Goal: Task Accomplishment & Management: Use online tool/utility

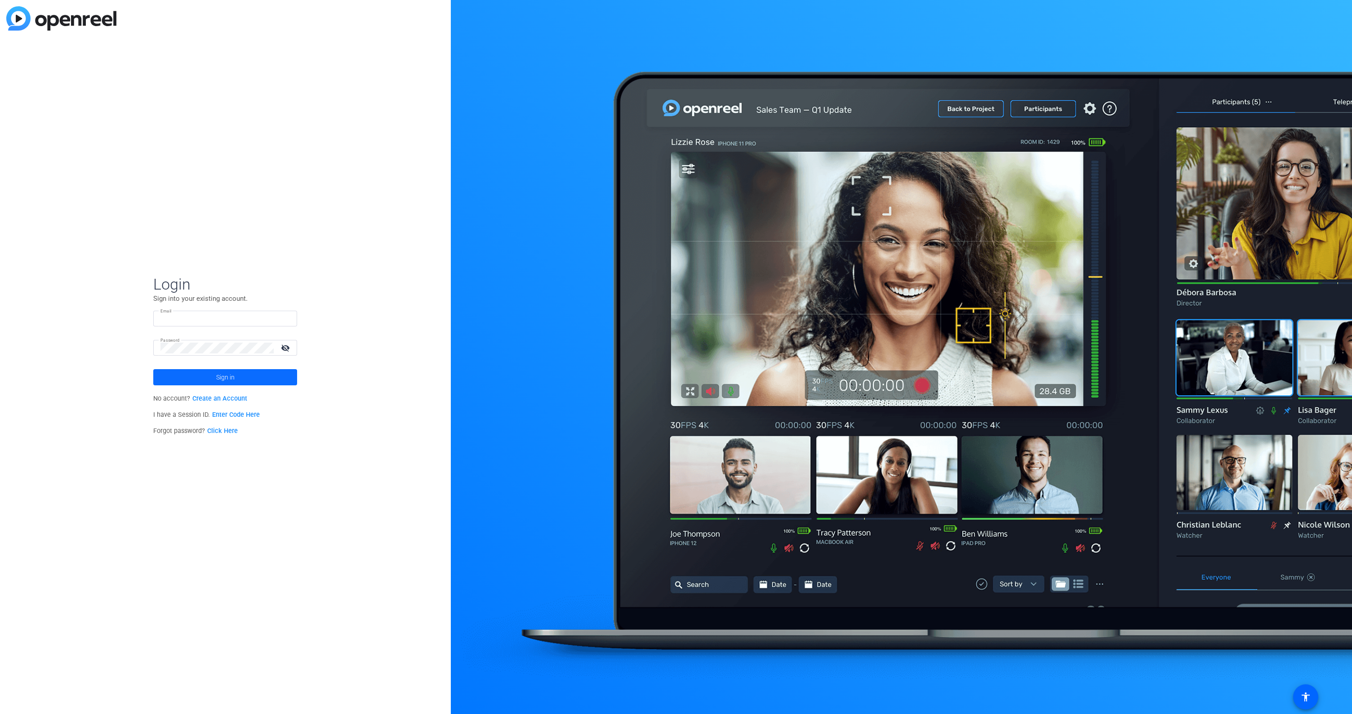
type input "[EMAIL_ADDRESS][DOMAIN_NAME]"
click at [253, 379] on span at bounding box center [225, 377] width 144 height 22
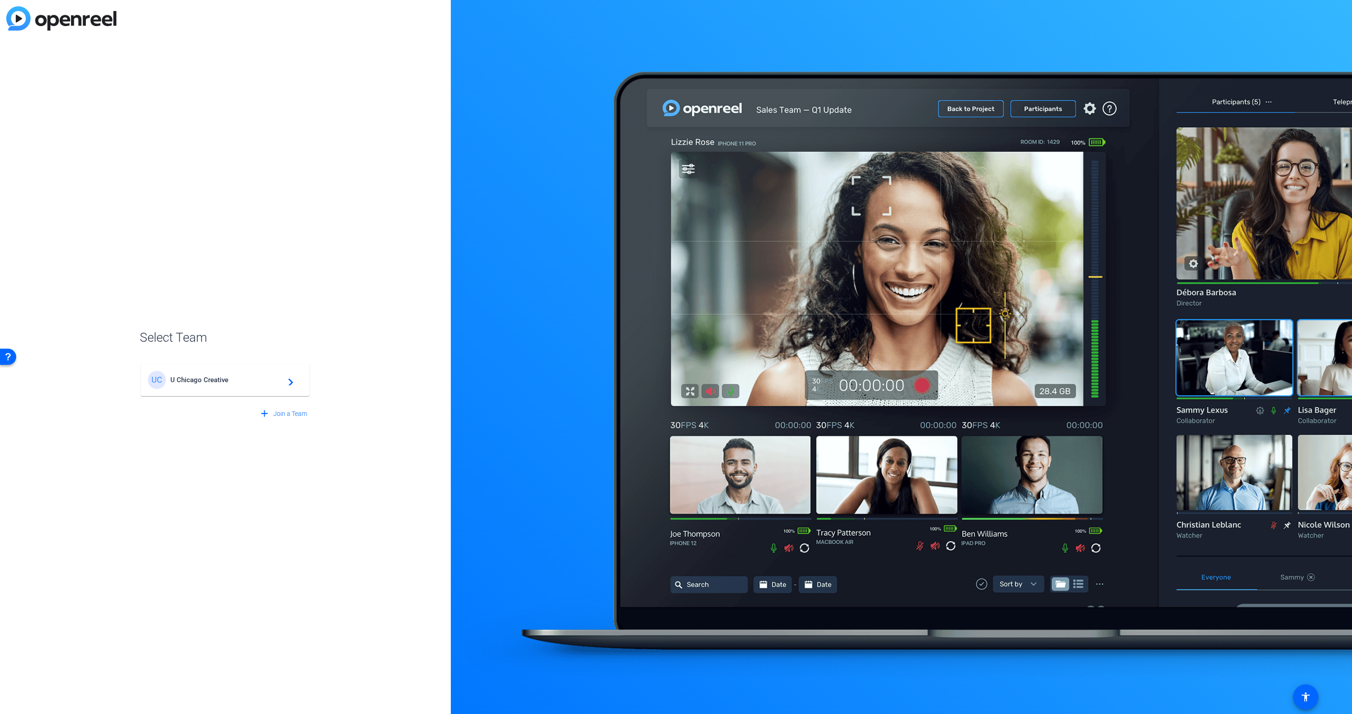
click at [236, 384] on div "UC U [GEOGRAPHIC_DATA] Creative navigate_next" at bounding box center [225, 380] width 155 height 18
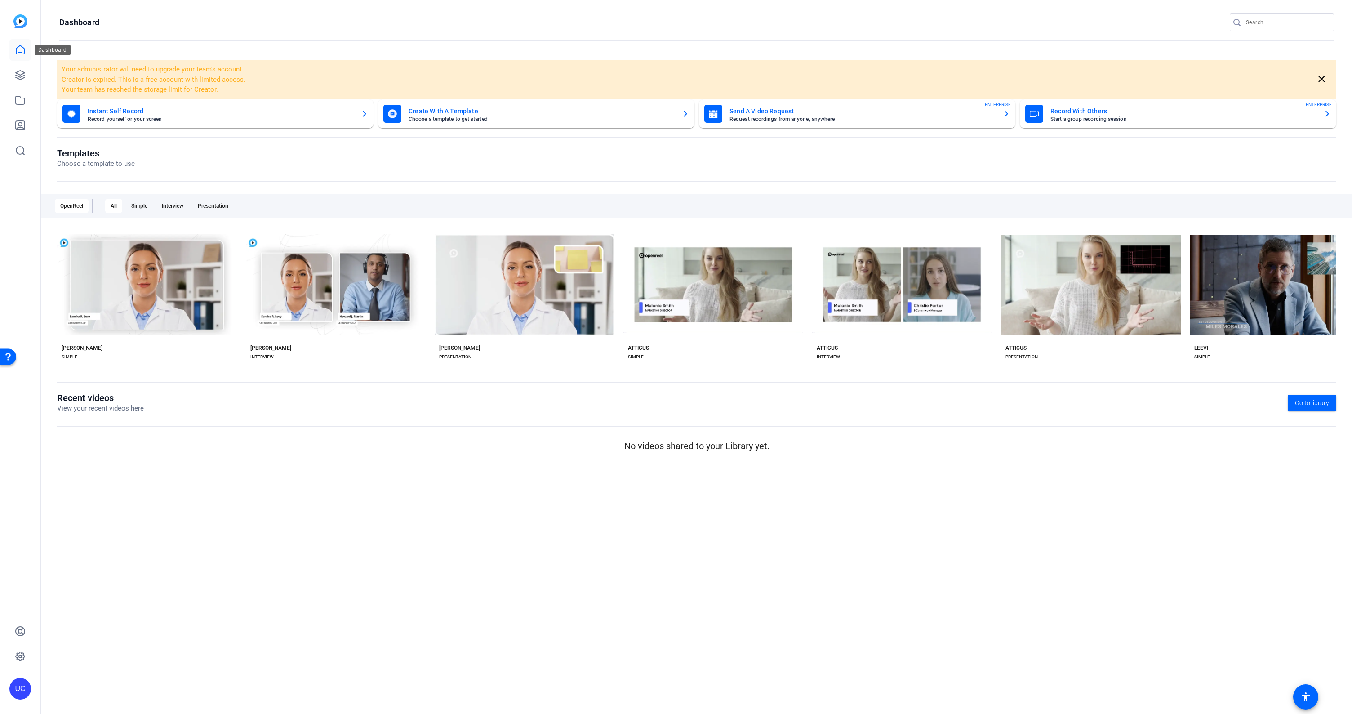
click at [20, 48] on icon at bounding box center [20, 50] width 11 height 11
click at [1086, 112] on mat-card-title "Record With Others" at bounding box center [1184, 111] width 266 height 11
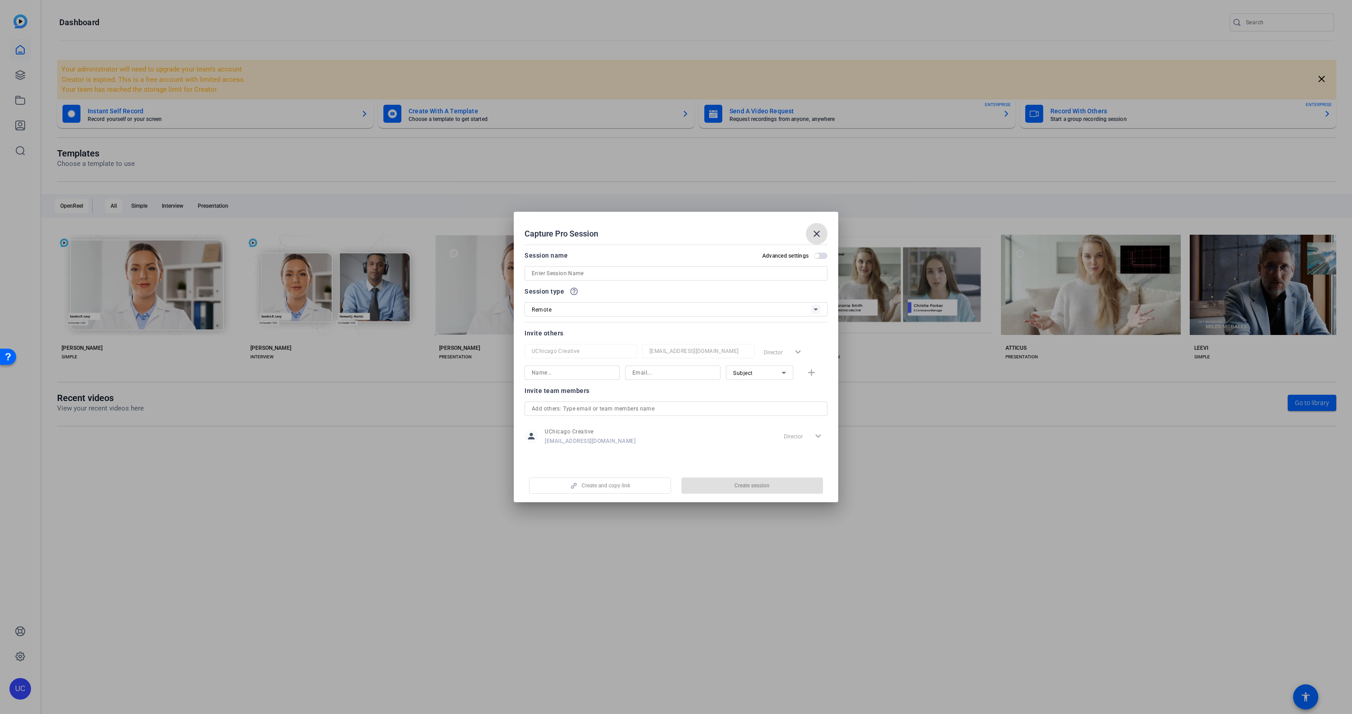
click at [750, 273] on input at bounding box center [676, 273] width 289 height 11
type input "MACCS Interview"
click at [753, 482] on span "Create session" at bounding box center [752, 485] width 35 height 7
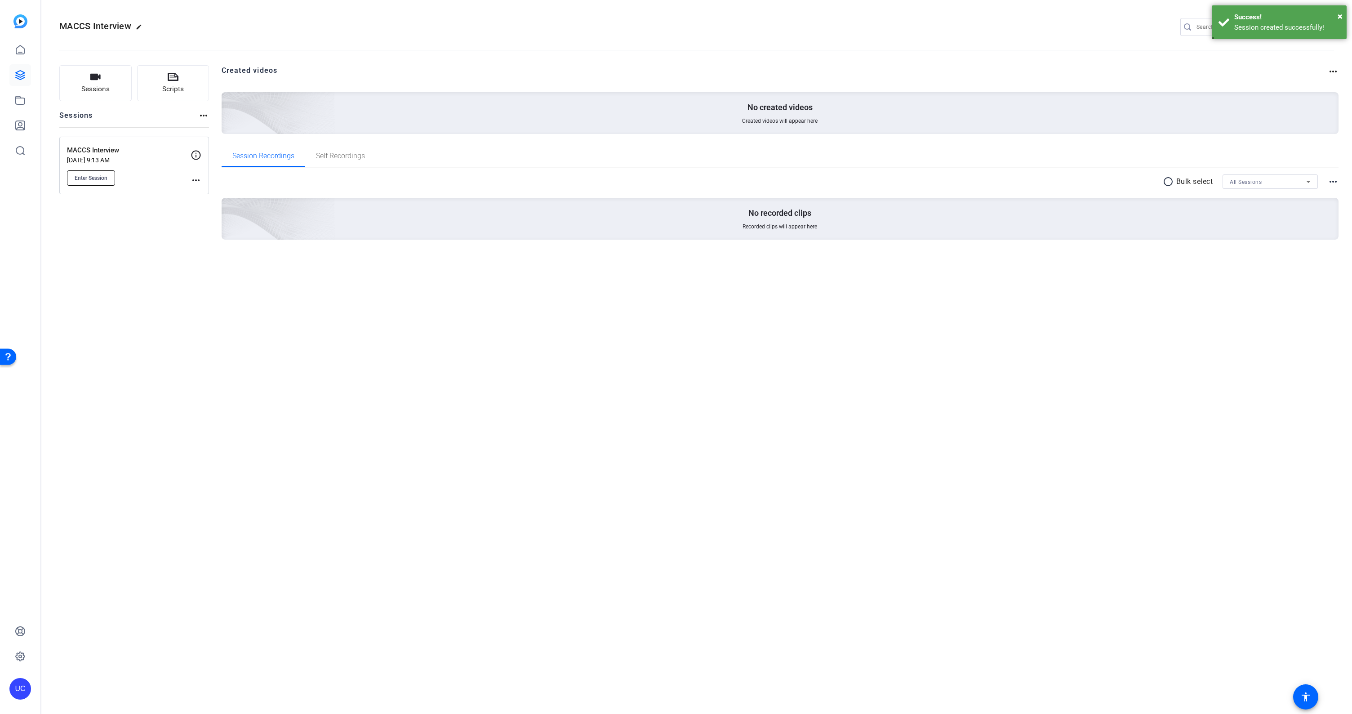
click at [96, 176] on span "Enter Session" at bounding box center [91, 177] width 33 height 7
click at [1330, 27] on mat-icon "settings" at bounding box center [1326, 27] width 18 height 13
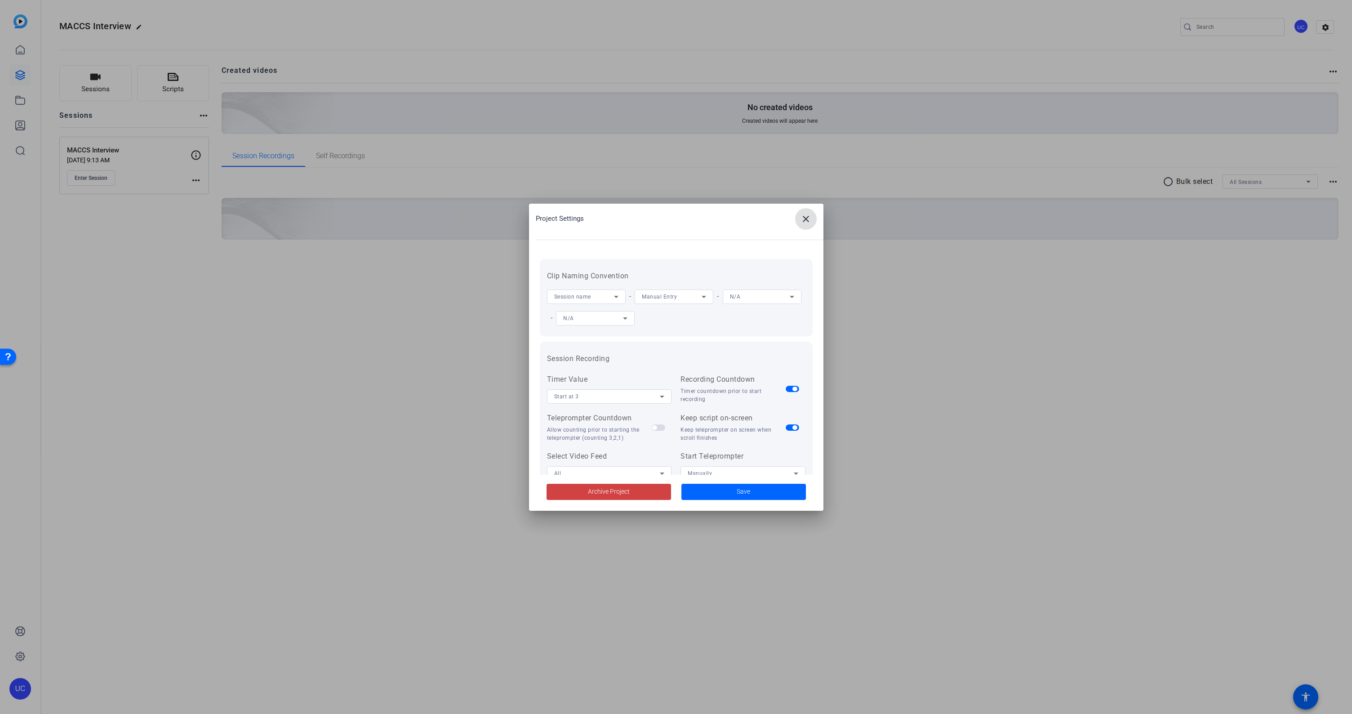
click at [808, 218] on mat-icon "close" at bounding box center [806, 219] width 11 height 11
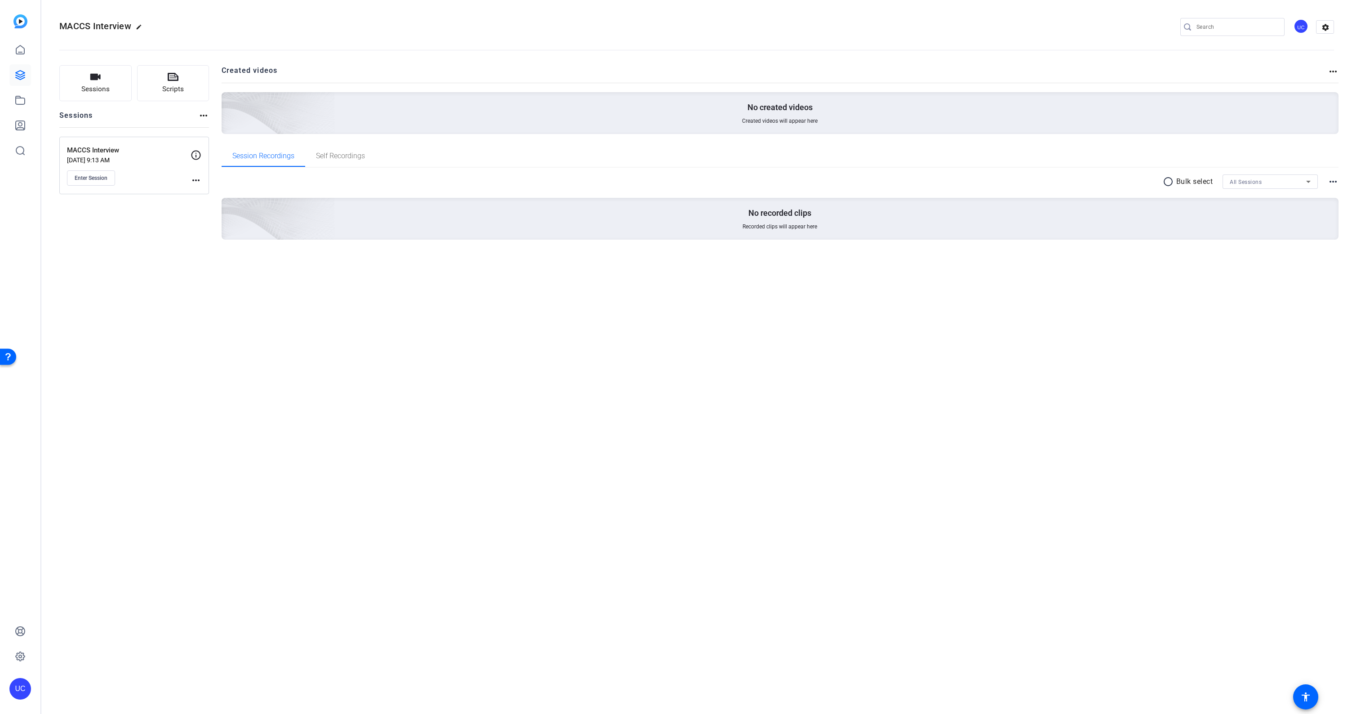
click at [699, 62] on div "Sessions Scripts Sessions more_horiz MACCS Interview [DATE] 9:13 AM Enter Sessi…" at bounding box center [696, 167] width 1311 height 226
click at [10, 105] on link at bounding box center [20, 100] width 22 height 22
click at [20, 103] on icon at bounding box center [20, 100] width 11 height 11
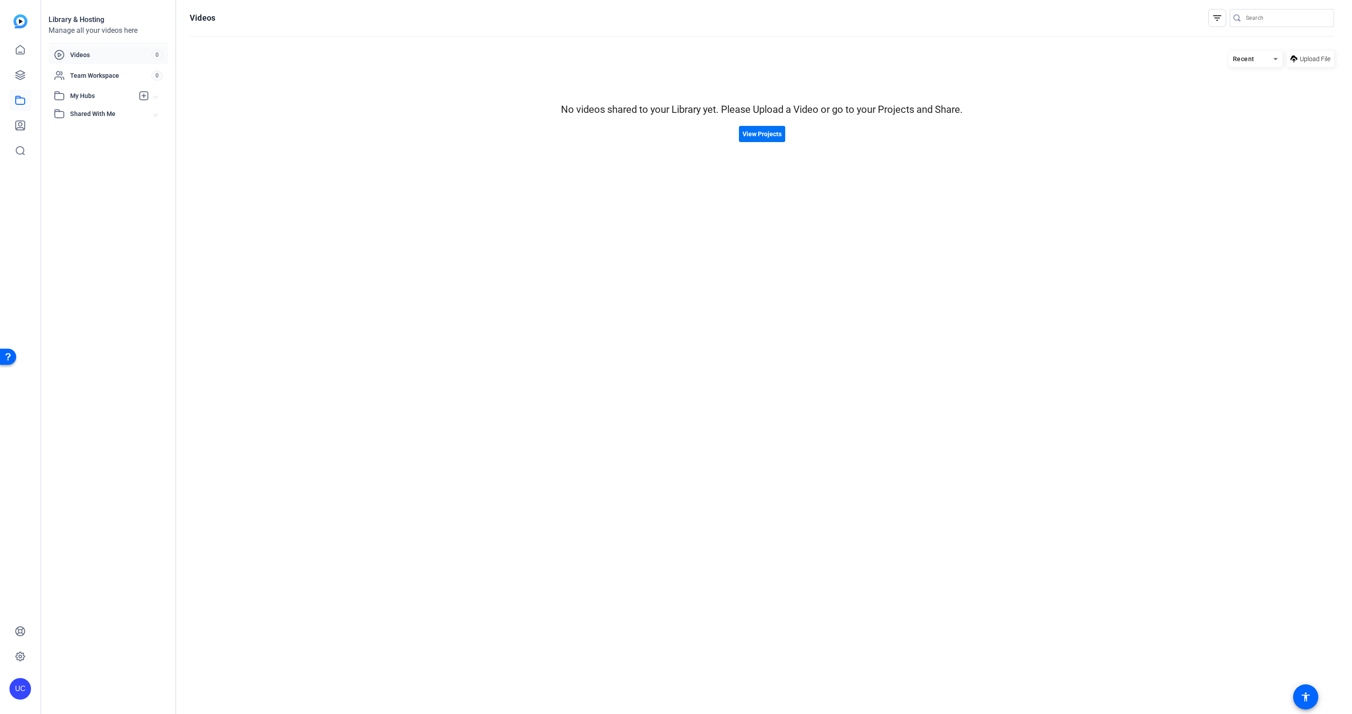
click at [766, 137] on span "View Projects" at bounding box center [762, 133] width 39 height 9
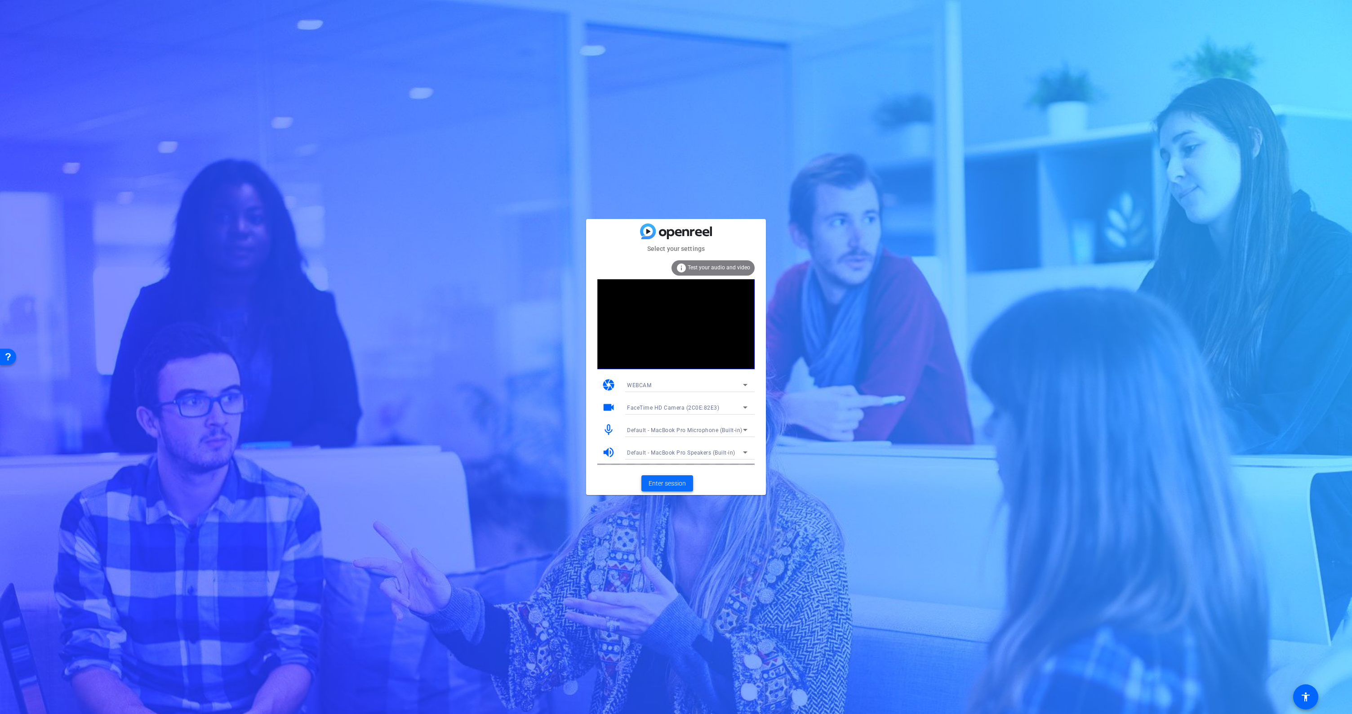
click at [670, 482] on span "Enter session" at bounding box center [667, 483] width 37 height 9
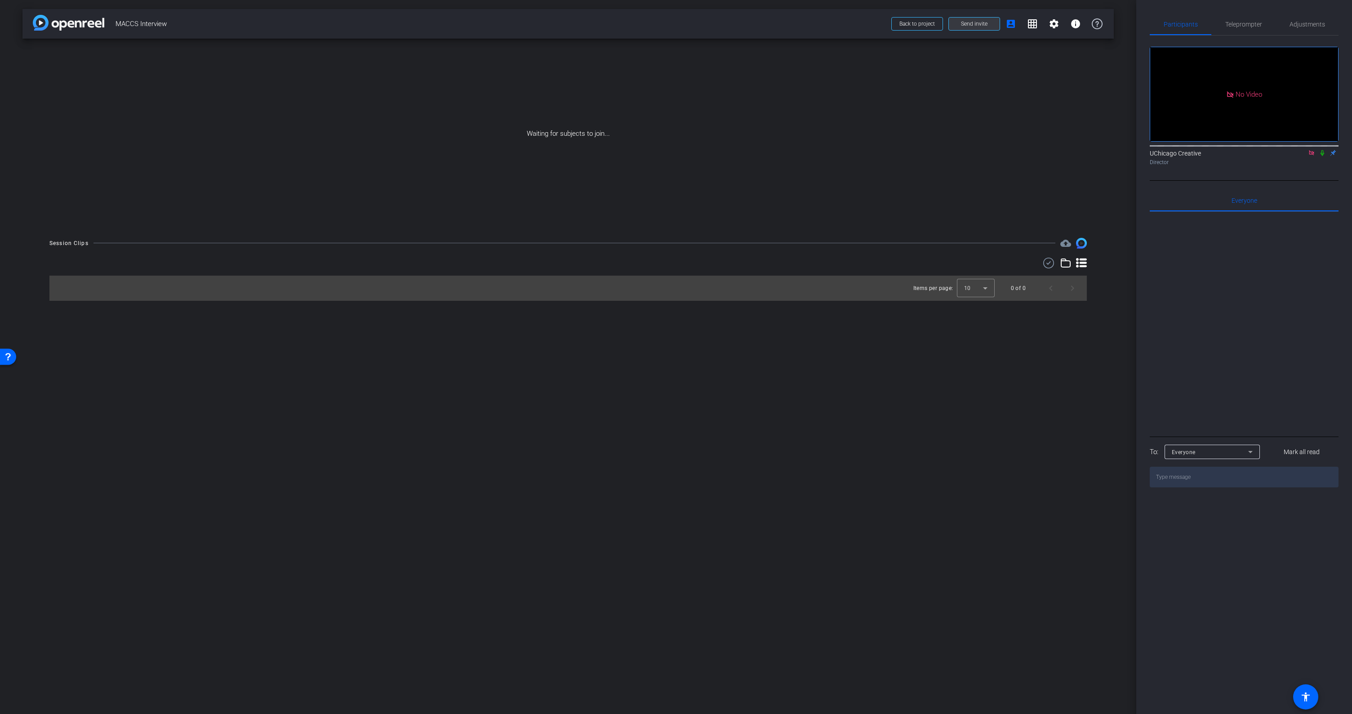
click at [978, 25] on span "Send invite" at bounding box center [974, 23] width 27 height 7
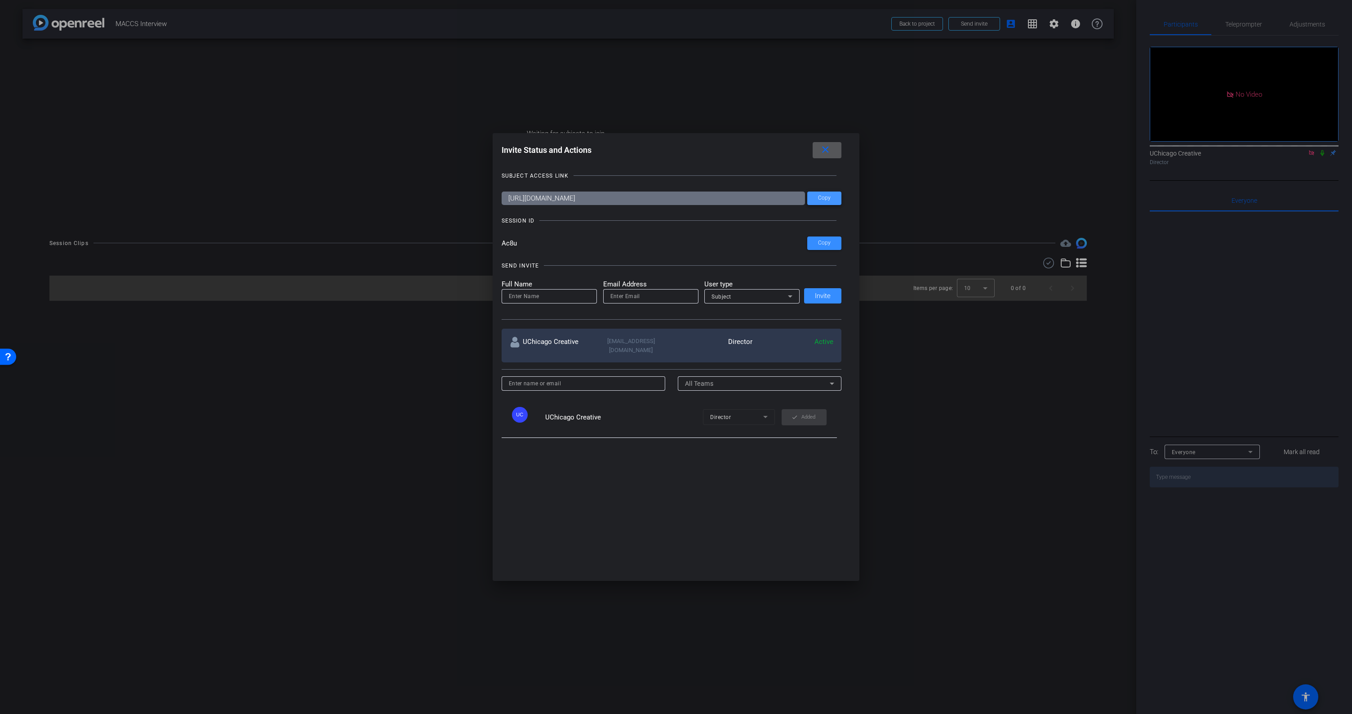
click at [828, 201] on span "Copy" at bounding box center [824, 198] width 13 height 7
drag, startPoint x: 519, startPoint y: 248, endPoint x: 499, endPoint y: 248, distance: 19.8
click at [499, 248] on div "Invite Status and Actions close SUBJECT ACCESS LINK https://capture.openreel.co…" at bounding box center [676, 357] width 367 height 448
click at [829, 150] on mat-icon "close" at bounding box center [825, 149] width 11 height 11
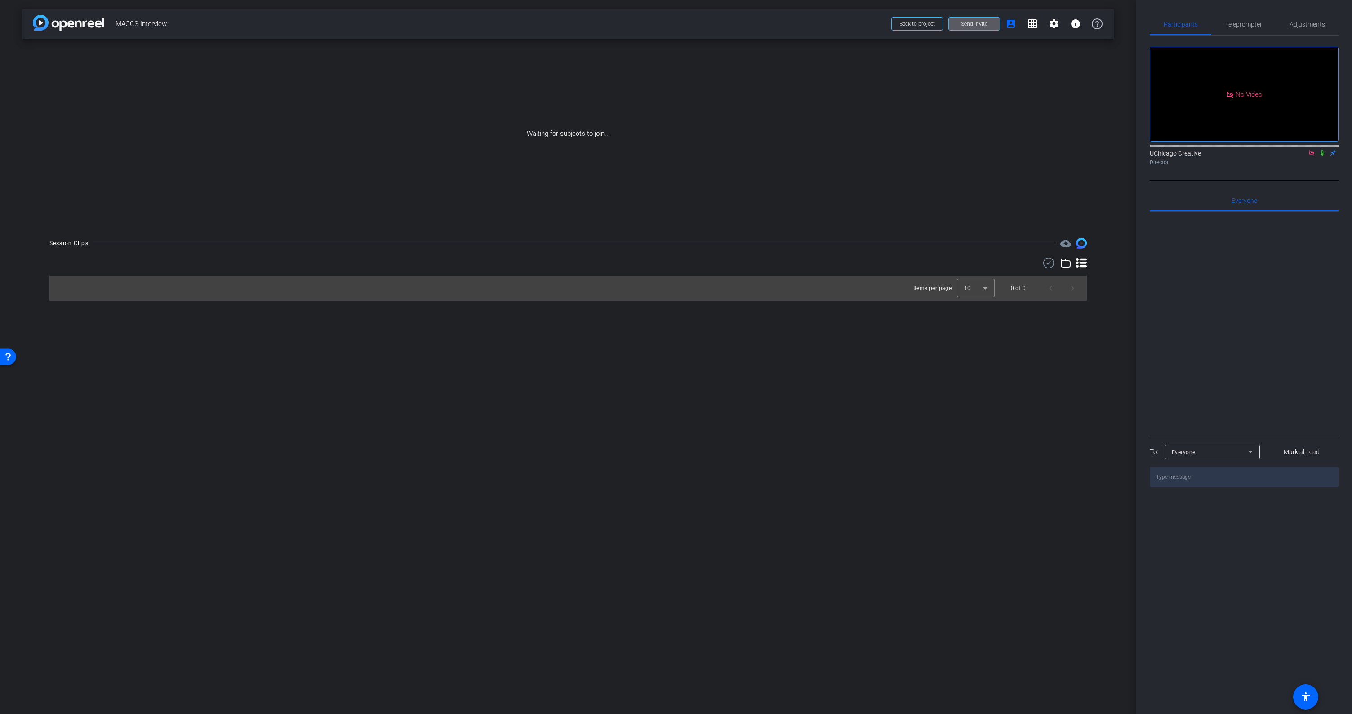
click at [905, 106] on div "Waiting for subjects to join..." at bounding box center [567, 134] width 1091 height 190
click at [41, 25] on img at bounding box center [68, 23] width 71 height 16
click at [81, 26] on img at bounding box center [68, 23] width 71 height 16
click at [138, 22] on span "MACCS Interview" at bounding box center [501, 24] width 770 height 18
